Goal: Task Accomplishment & Management: Complete application form

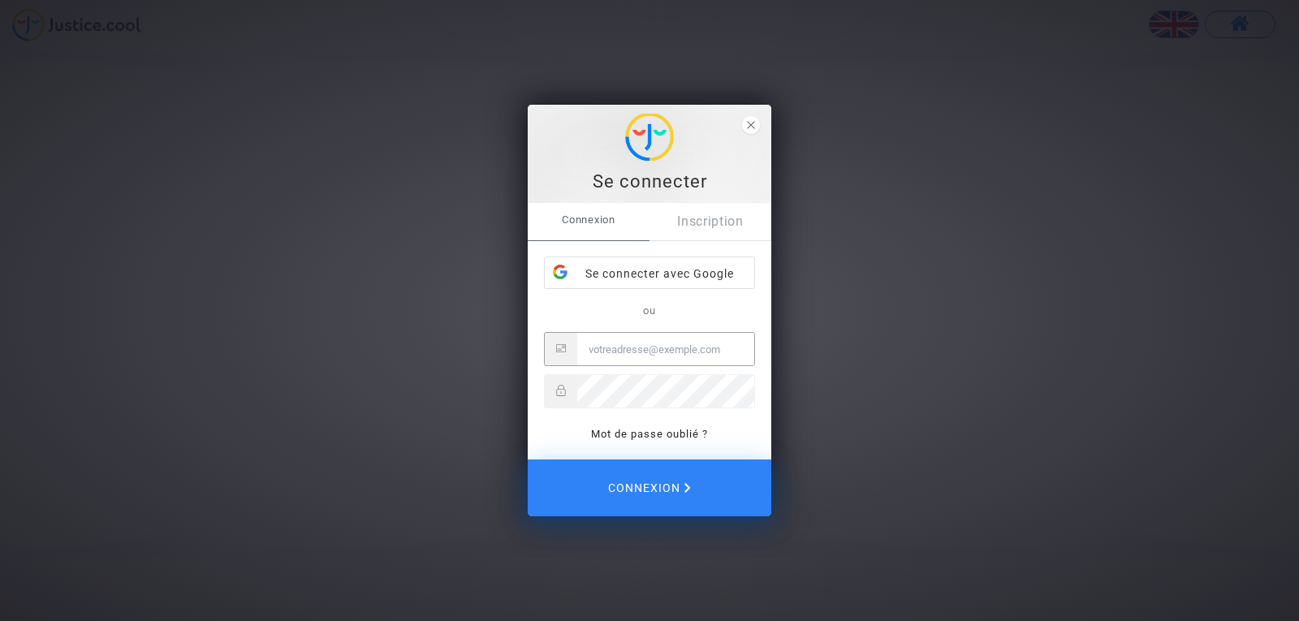
type input "[EMAIL_ADDRESS][DOMAIN_NAME]"
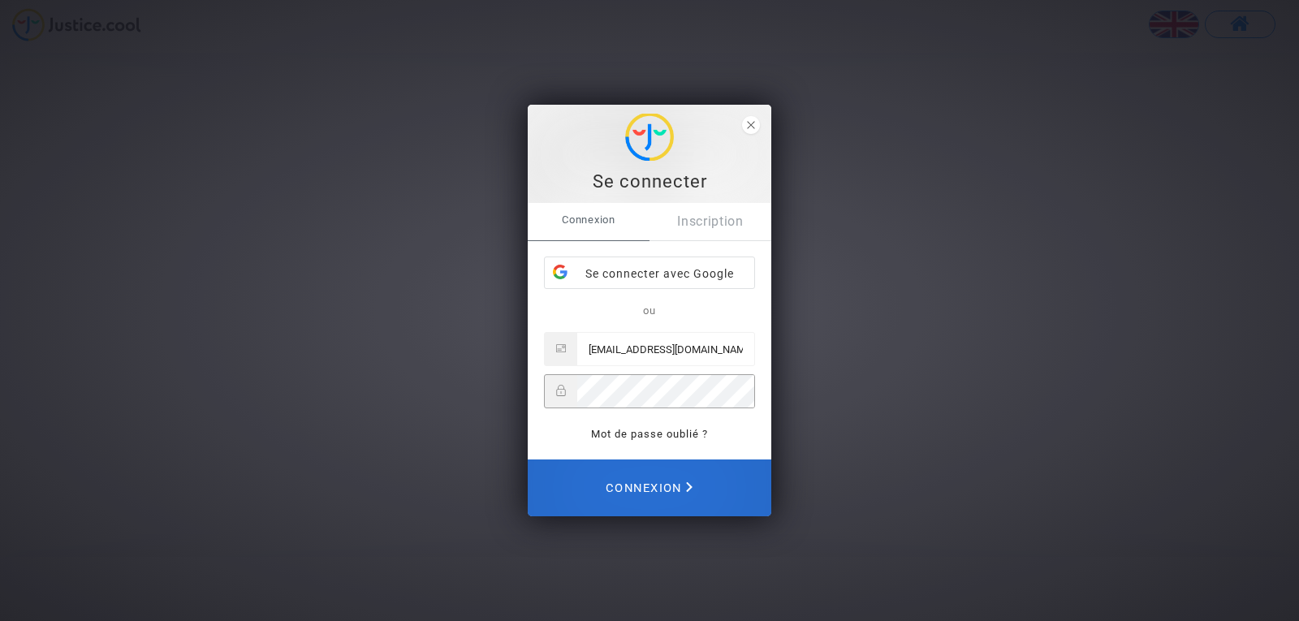
click at [670, 482] on span "Connexion" at bounding box center [648, 488] width 87 height 36
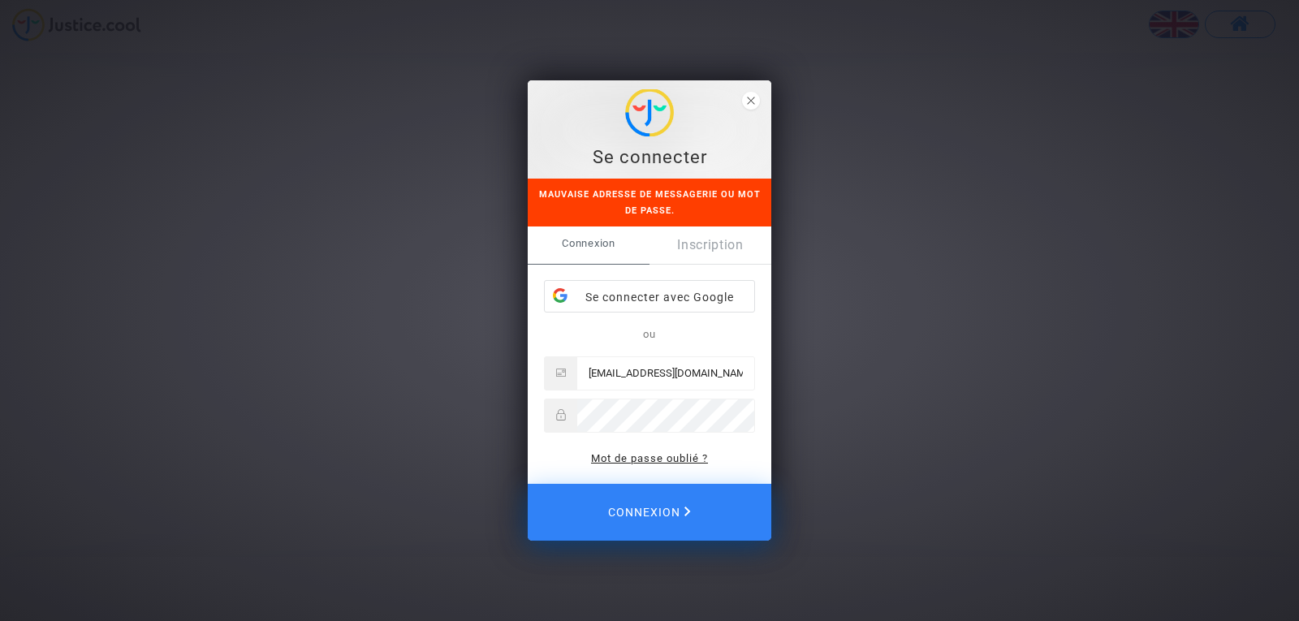
click at [670, 455] on link "Mot de passe oublié ?" at bounding box center [649, 458] width 117 height 12
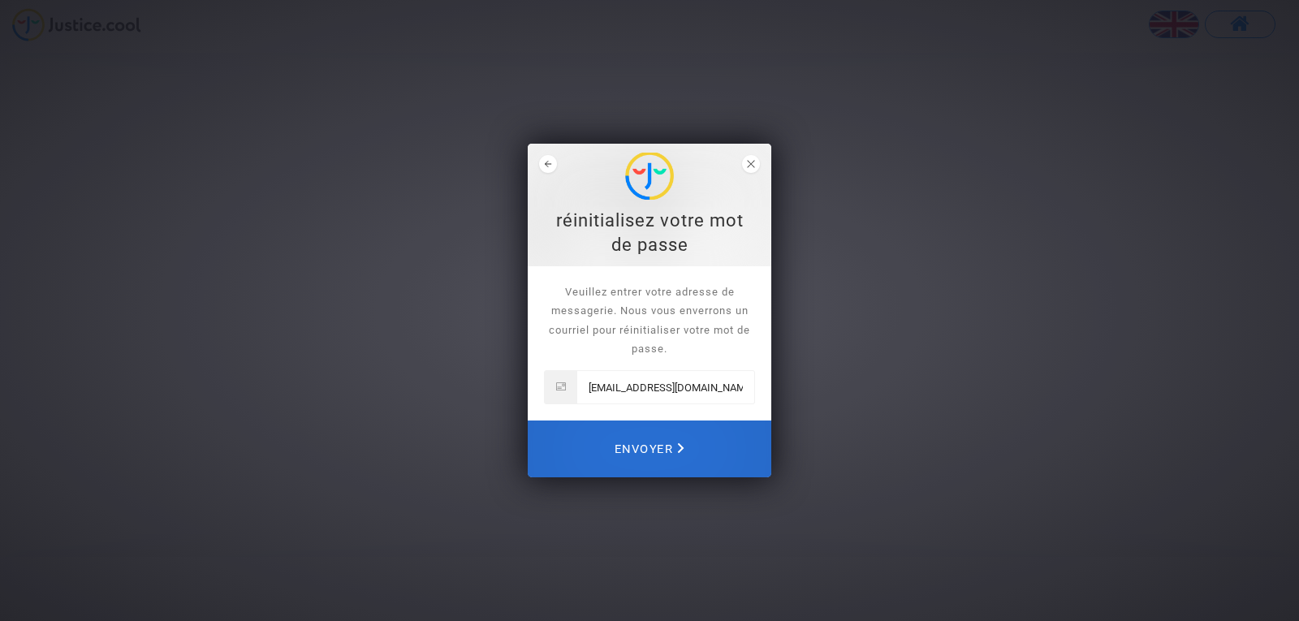
click at [679, 447] on icon "Envoyer" at bounding box center [681, 448] width 6 height 11
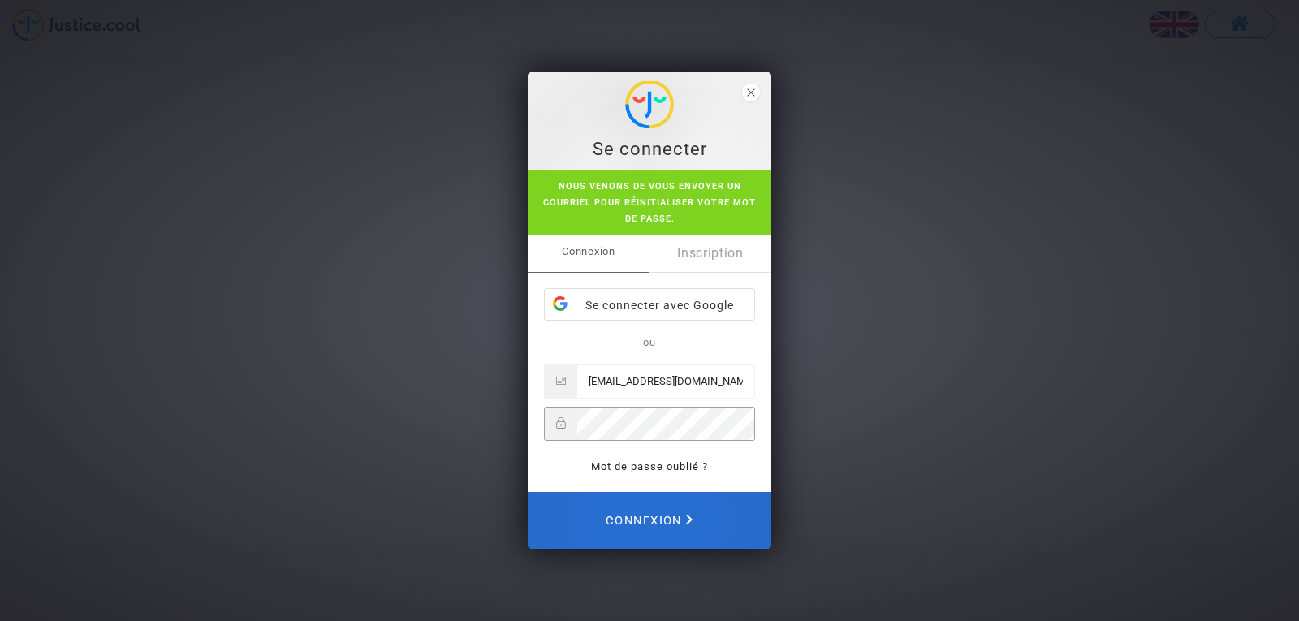
click at [664, 515] on span "Connexion" at bounding box center [648, 520] width 87 height 36
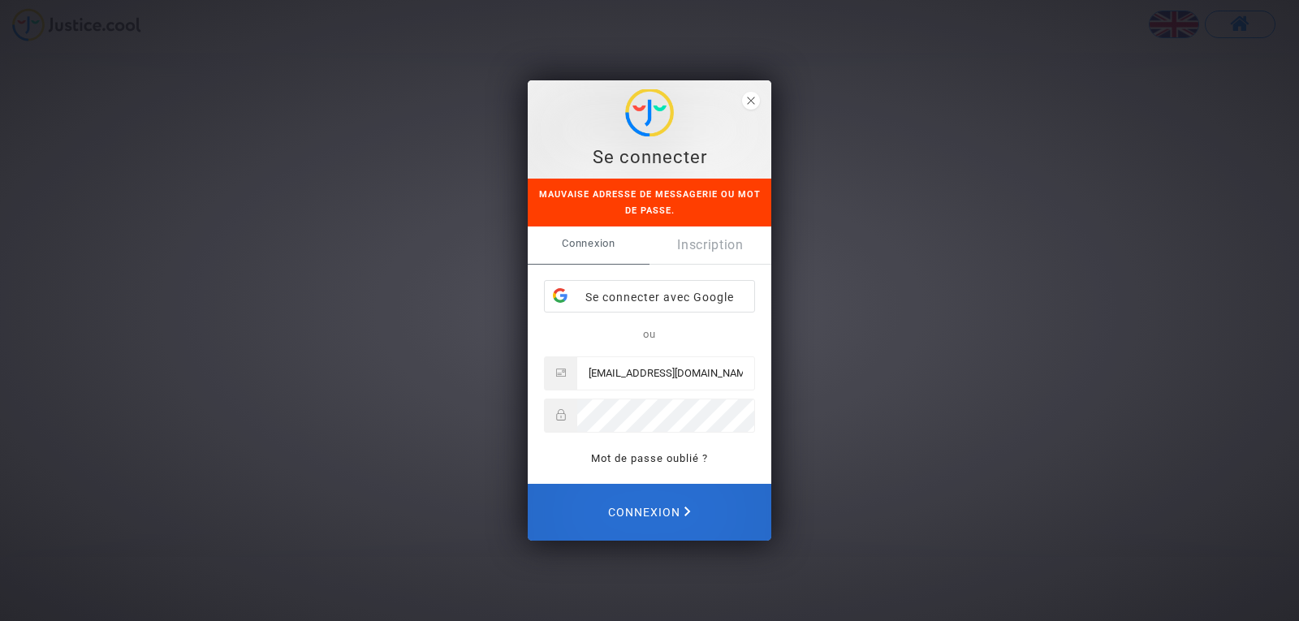
click at [668, 513] on span "Connexion" at bounding box center [649, 512] width 83 height 34
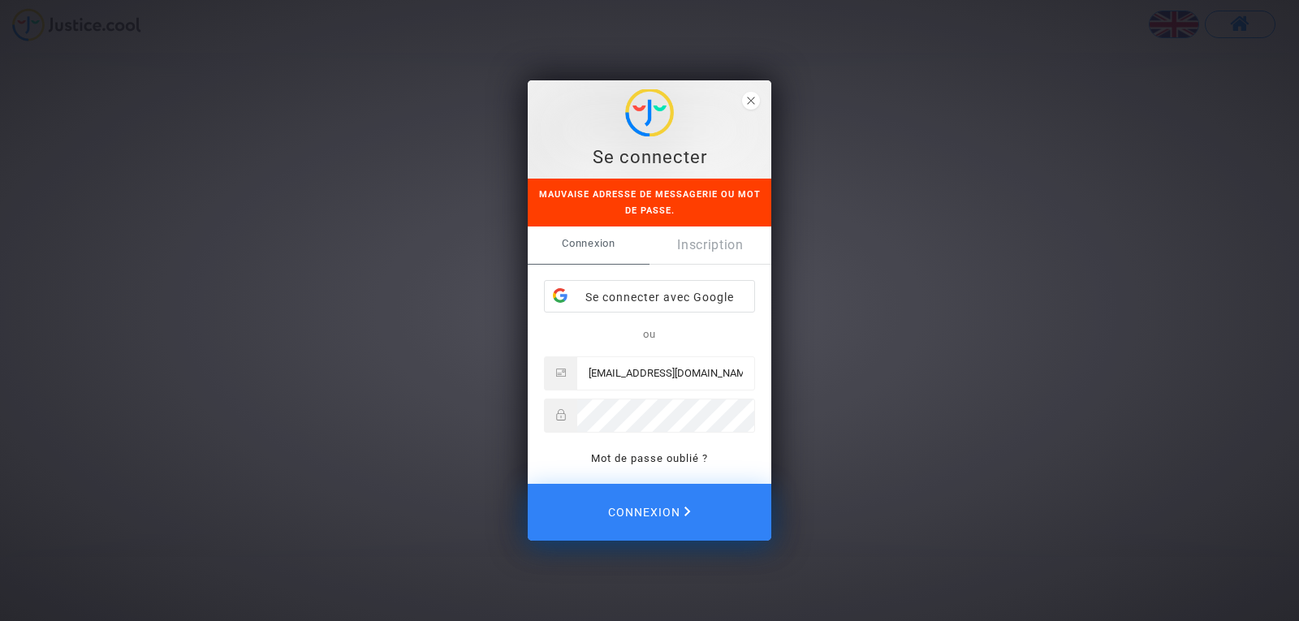
click at [594, 243] on span "Connexion" at bounding box center [589, 243] width 122 height 34
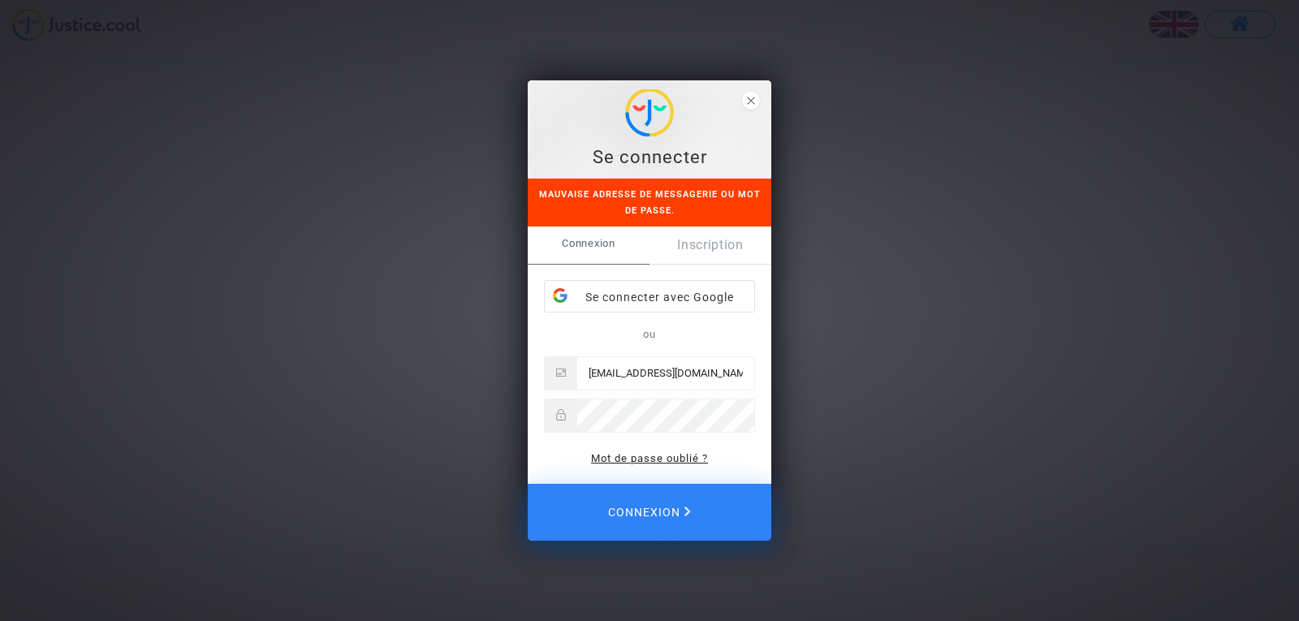
click at [647, 455] on link "Mot de passe oublié ?" at bounding box center [649, 458] width 117 height 12
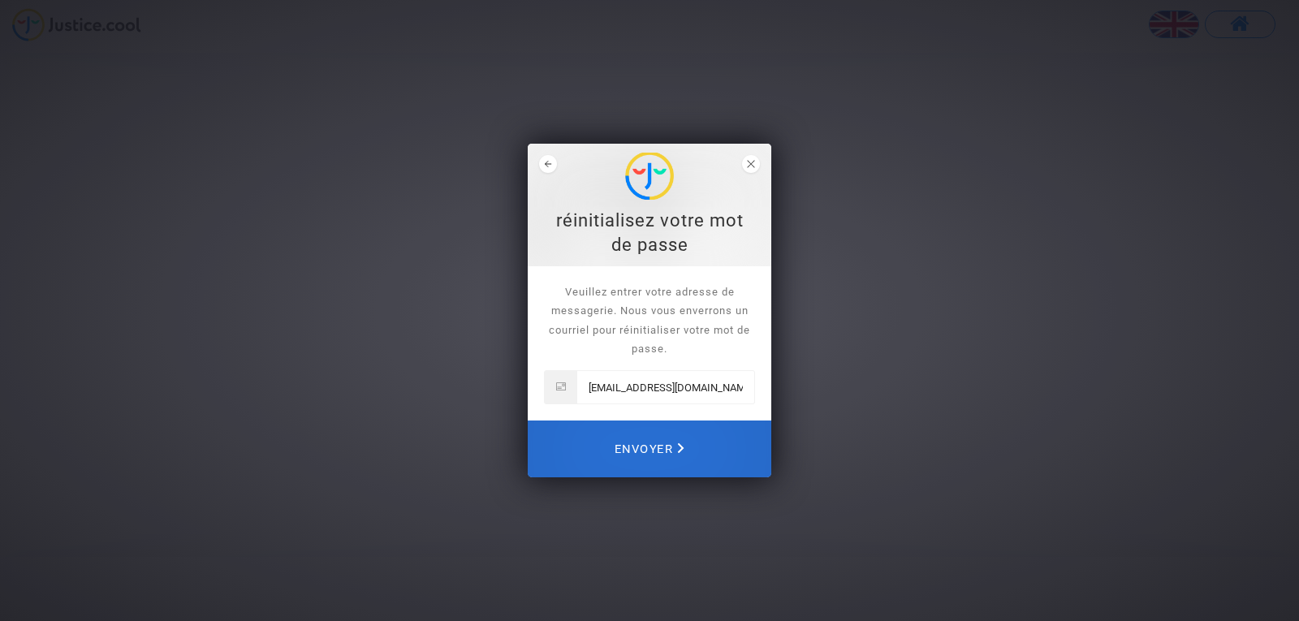
click at [659, 443] on span "Envoyer" at bounding box center [649, 449] width 70 height 36
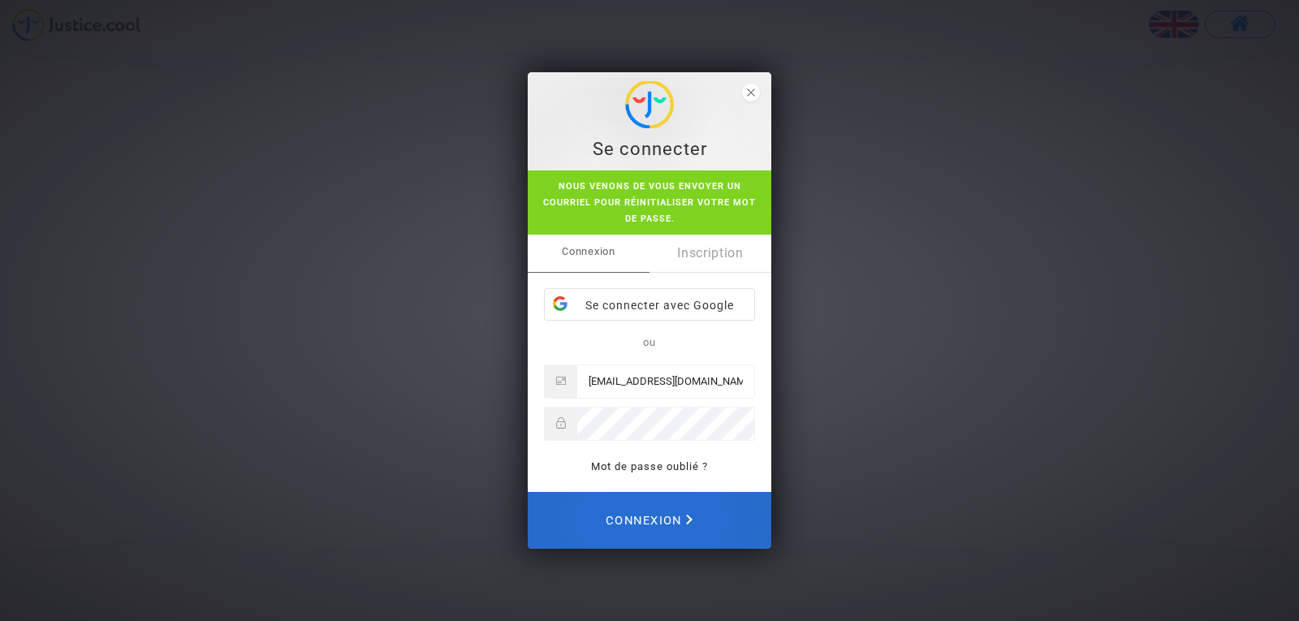
click at [653, 515] on span "Connexion" at bounding box center [648, 520] width 87 height 36
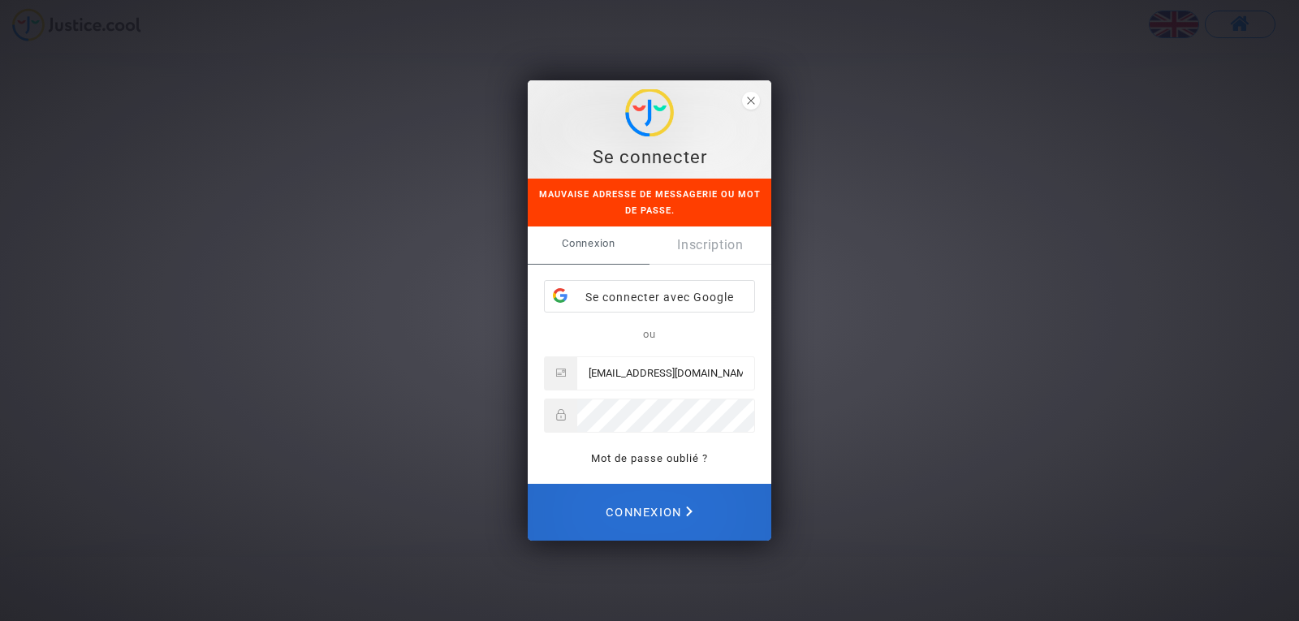
click at [662, 511] on span "Connexion" at bounding box center [648, 512] width 87 height 36
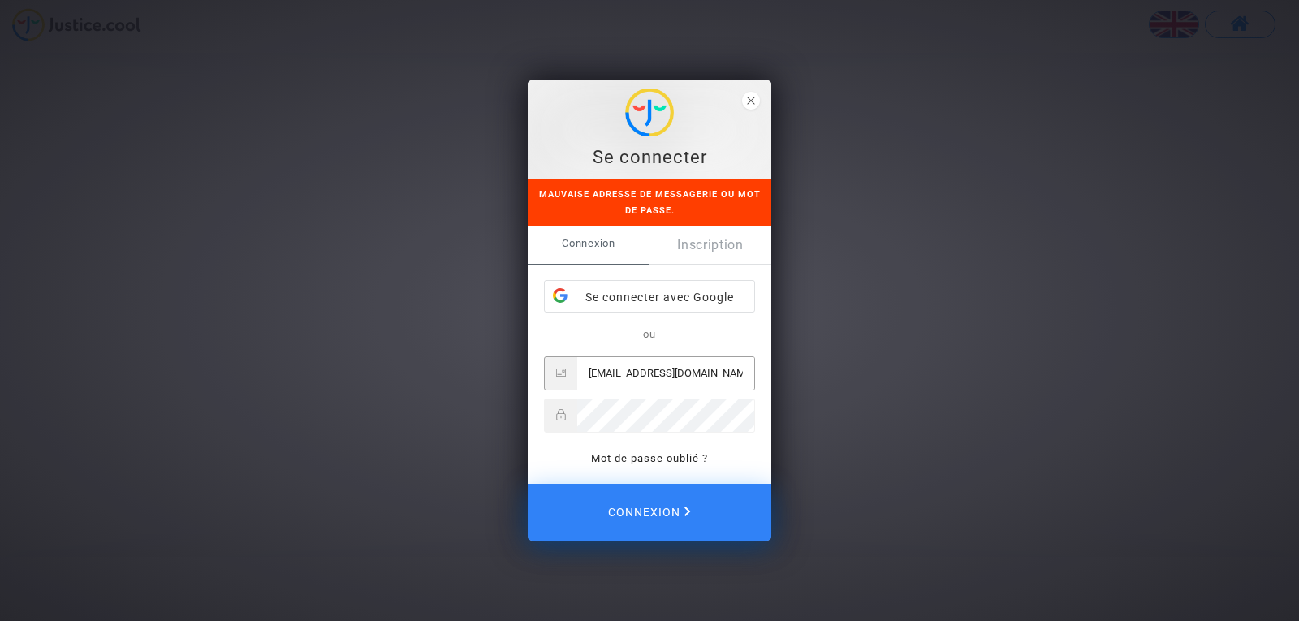
drag, startPoint x: 623, startPoint y: 373, endPoint x: 577, endPoint y: 379, distance: 46.6
click at [577, 379] on input "819934renefrancart062@gmail.com" at bounding box center [665, 373] width 177 height 32
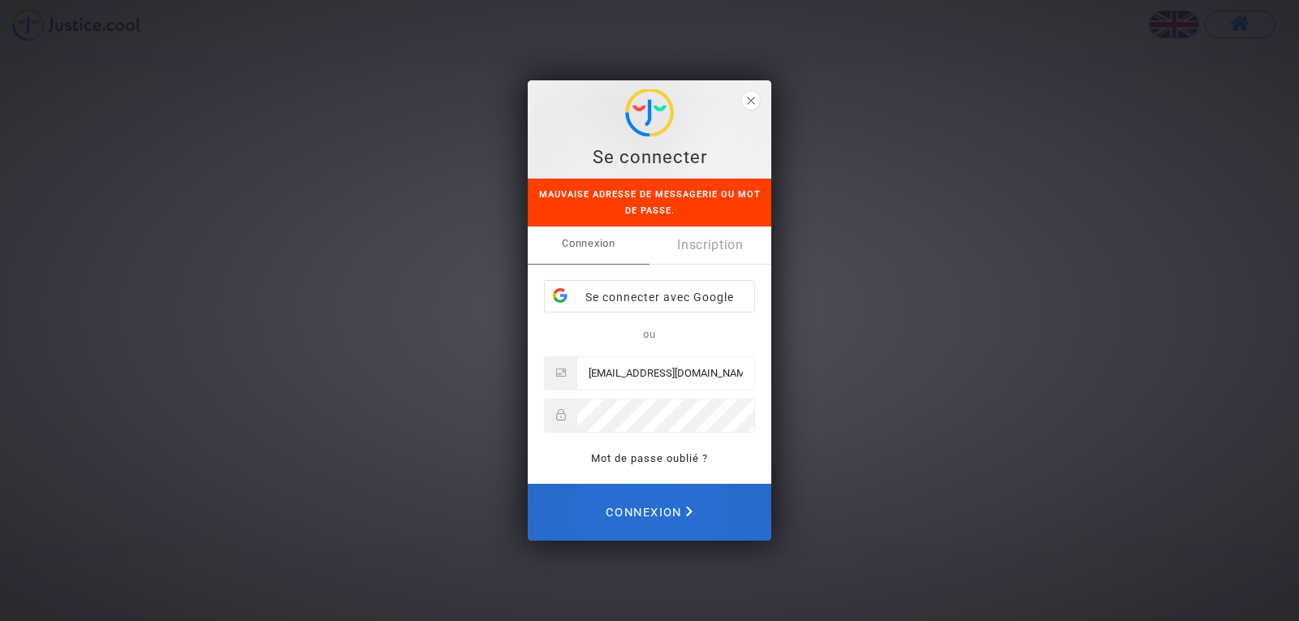
click at [628, 507] on span "Connexion" at bounding box center [648, 512] width 87 height 36
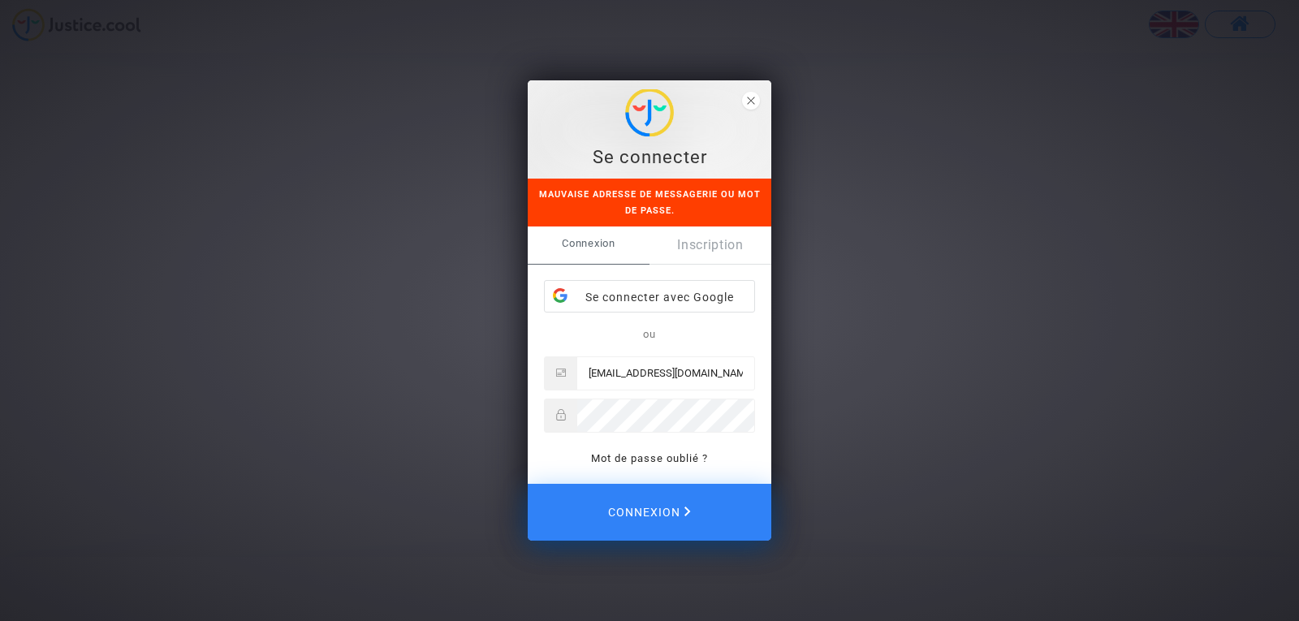
click at [627, 370] on input "819934renefrancart062@gmail.com" at bounding box center [665, 373] width 177 height 32
click at [630, 369] on input "819934renefrancart062@gmail.com" at bounding box center [665, 373] width 177 height 32
click at [622, 371] on input "819934renefrancart062@gmail.com" at bounding box center [665, 373] width 177 height 32
click at [623, 375] on input "819934renefrancart062@gmail.com" at bounding box center [665, 373] width 177 height 32
type input "[EMAIL_ADDRESS][DOMAIN_NAME]"
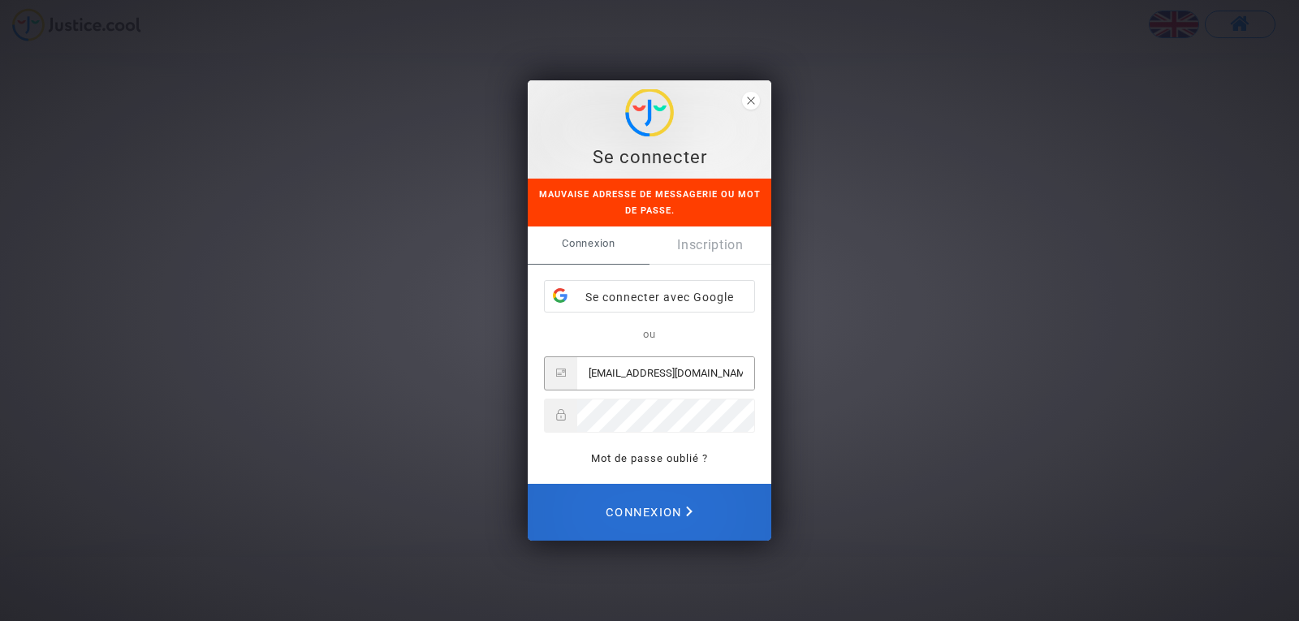
click at [661, 508] on span "Connexion" at bounding box center [648, 512] width 87 height 36
click at [648, 511] on span "Connexion" at bounding box center [648, 512] width 87 height 36
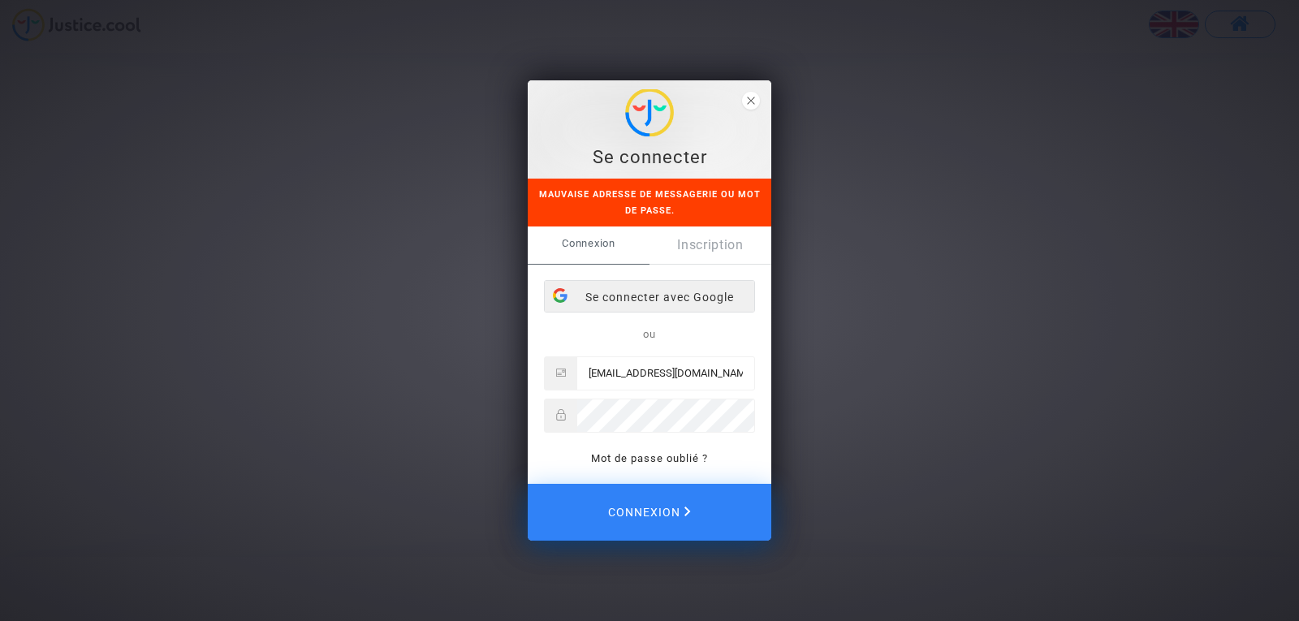
click at [656, 296] on div "Se connecter avec Google" at bounding box center [649, 297] width 209 height 32
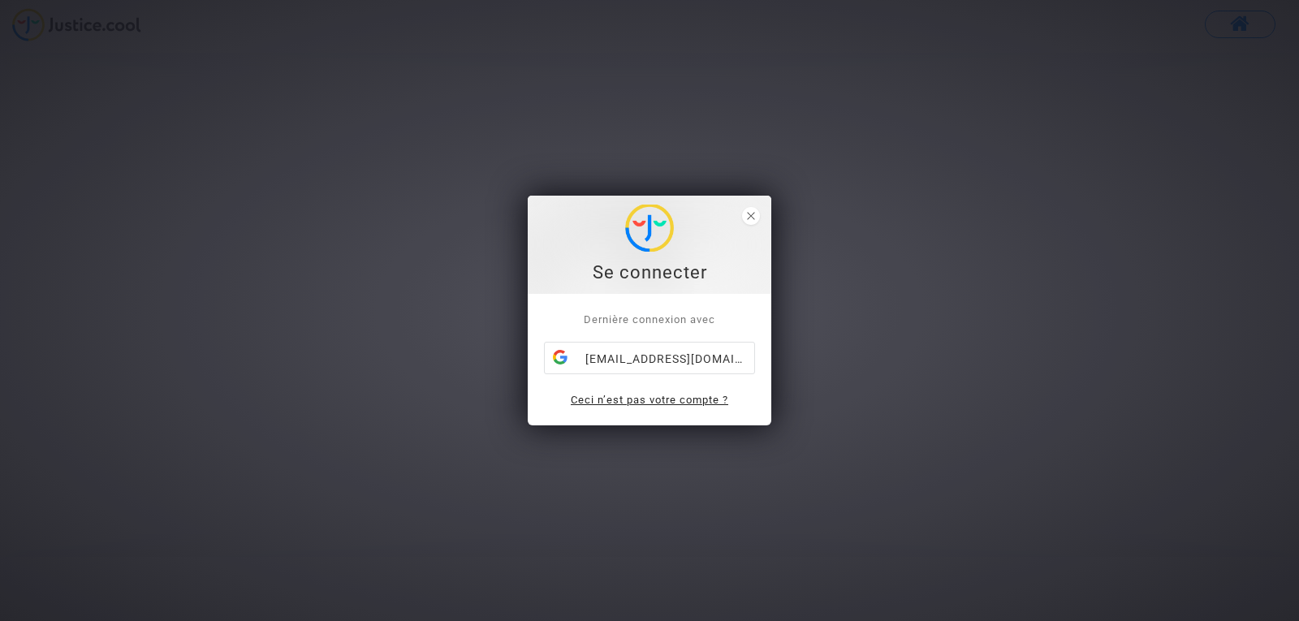
click at [712, 401] on link "Ceci n’est pas votre compte ?" at bounding box center [649, 400] width 157 height 12
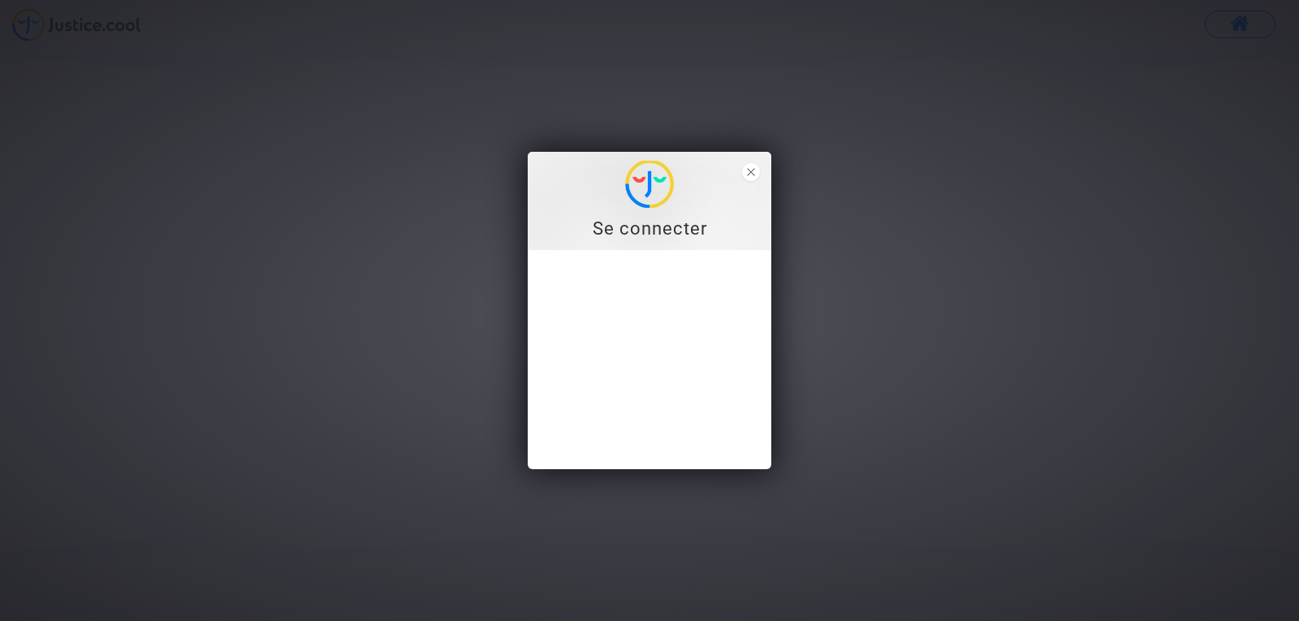
type input "[EMAIL_ADDRESS][DOMAIN_NAME]"
